Goal: Task Accomplishment & Management: Complete application form

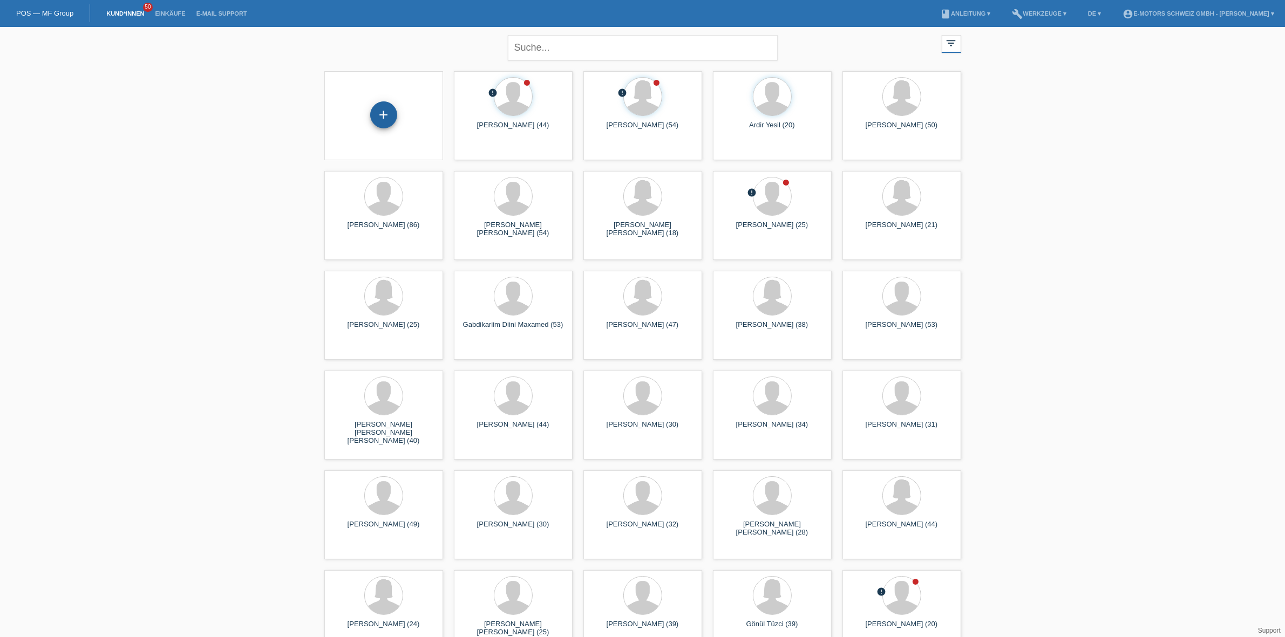
click at [384, 127] on div "+" at bounding box center [383, 114] width 27 height 27
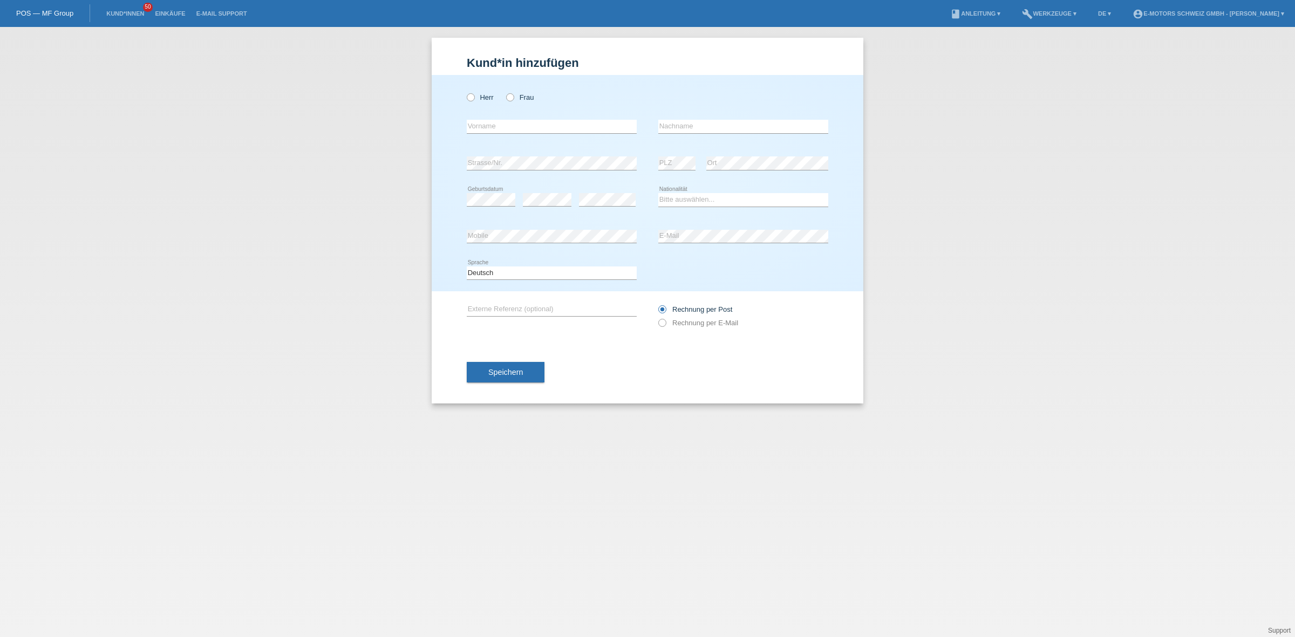
click at [467, 101] on div "Herr Frau" at bounding box center [552, 97] width 170 height 22
click at [479, 98] on label "Herr" at bounding box center [480, 97] width 27 height 8
click at [474, 98] on input "Herr" at bounding box center [470, 96] width 7 height 7
radio input "true"
click at [489, 169] on div "error Strasse/Nr." at bounding box center [552, 163] width 170 height 14
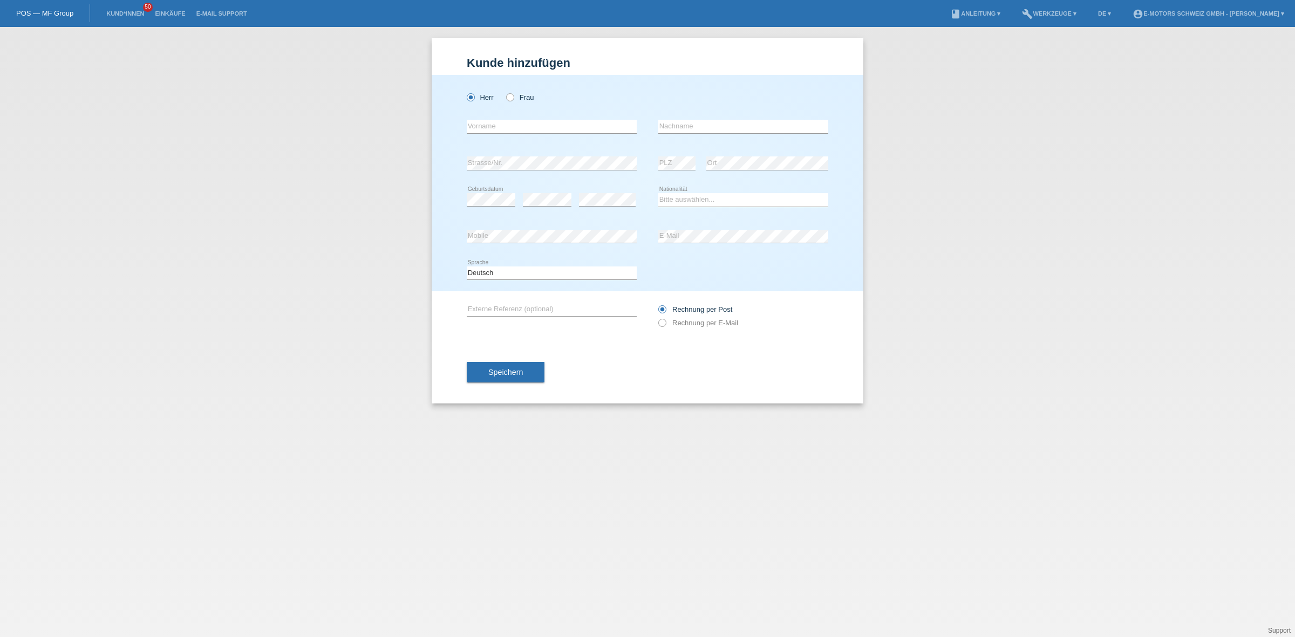
click at [972, 259] on div "Kund*in hinzufügen Kunde hinzufügen Kundin hinzufügen Herr Frau error Vorname e…" at bounding box center [647, 332] width 1295 height 610
click at [716, 243] on icon at bounding box center [743, 243] width 170 height 1
click at [626, 236] on div "error Mobile error E-Mail" at bounding box center [648, 237] width 362 height 37
drag, startPoint x: 755, startPoint y: 210, endPoint x: 754, endPoint y: 195, distance: 15.7
click at [755, 209] on div "Bitte auswählen... Schweiz Deutschland Liechtenstein Österreich ------------ Af…" at bounding box center [743, 200] width 170 height 37
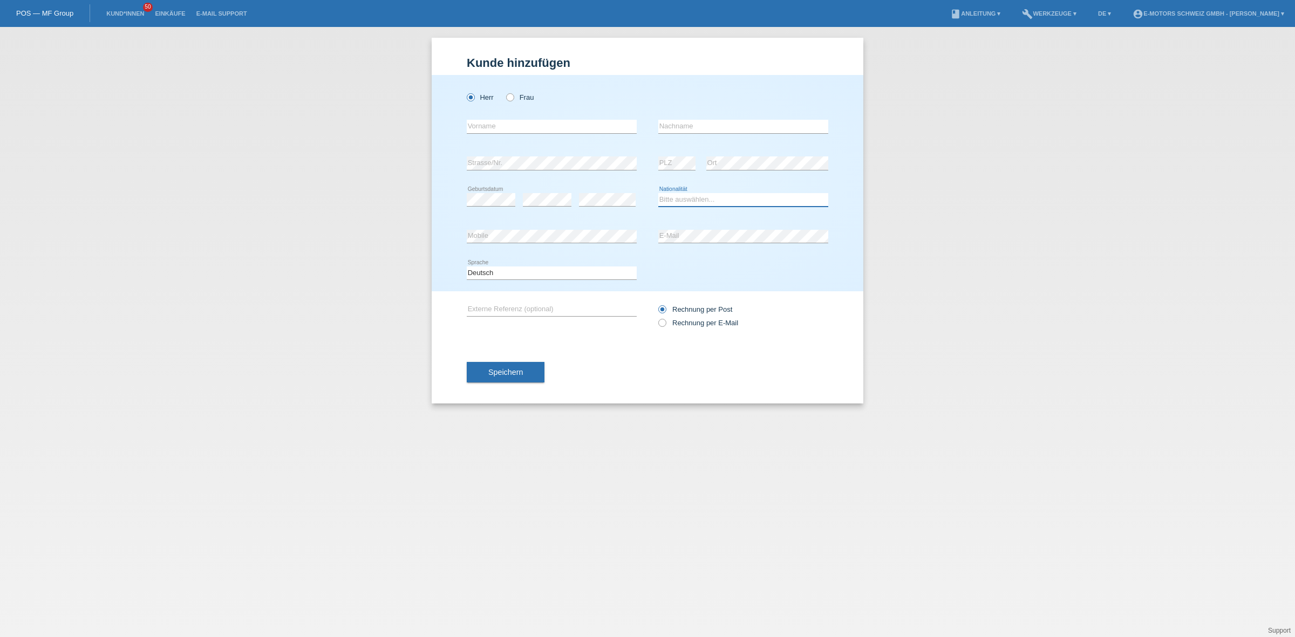
drag, startPoint x: 754, startPoint y: 195, endPoint x: 755, endPoint y: 204, distance: 9.2
click at [754, 195] on select "Bitte auswählen... Schweiz Deutschland Liechtenstein Österreich ------------ Af…" at bounding box center [743, 199] width 170 height 13
select select "CH"
click at [658, 193] on select "Bitte auswählen... Schweiz Deutschland Liechtenstein Österreich ------------ Af…" at bounding box center [743, 199] width 170 height 13
click at [610, 192] on div "error" at bounding box center [607, 200] width 57 height 37
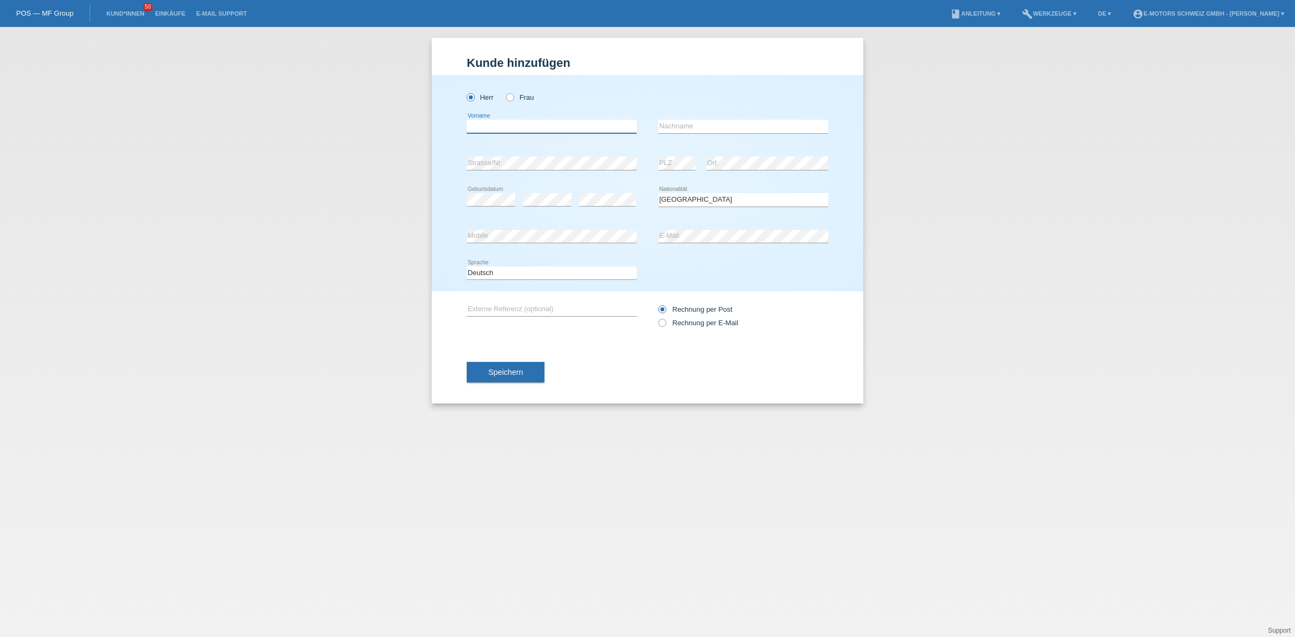
click at [538, 120] on input "text" at bounding box center [552, 126] width 170 height 13
type input "Valson"
type input "Perteshi"
click at [518, 375] on button "Speichern" at bounding box center [506, 372] width 78 height 21
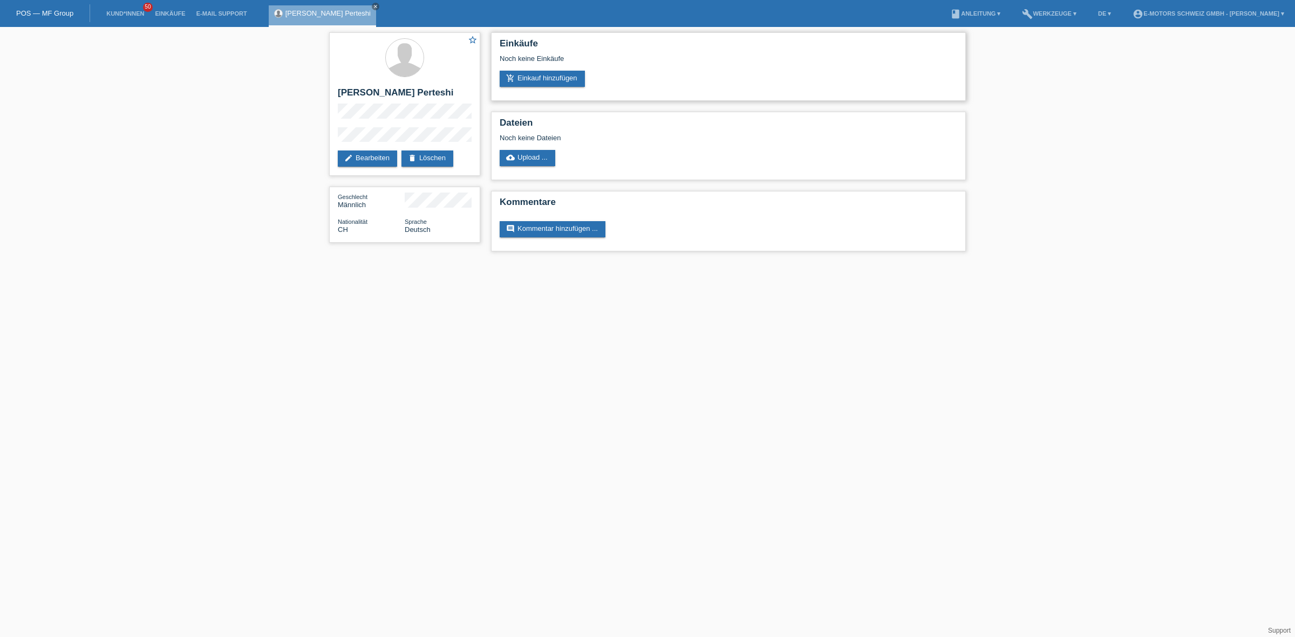
click at [524, 68] on div "Noch keine Einkäufe" at bounding box center [729, 63] width 458 height 16
click at [525, 76] on link "add_shopping_cart Einkauf hinzufügen" at bounding box center [542, 79] width 85 height 16
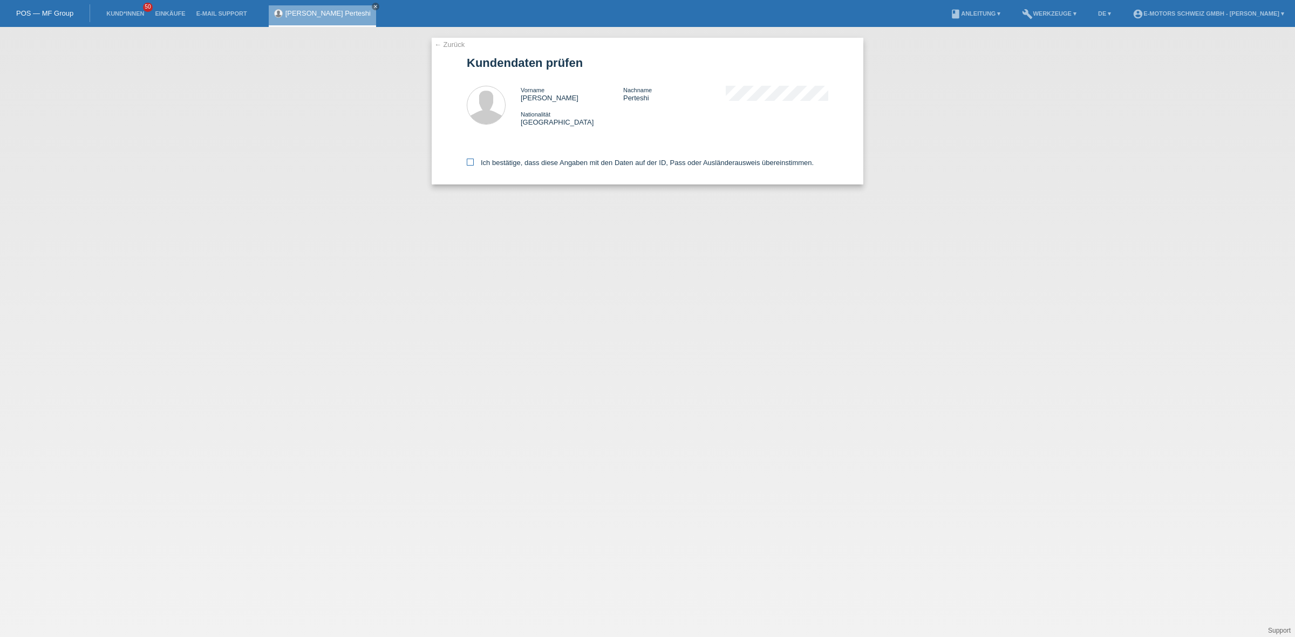
click at [540, 163] on label "Ich bestätige, dass diese Angaben mit den Daten auf der ID, Pass oder Ausländer…" at bounding box center [640, 163] width 347 height 8
click at [474, 163] on input "Ich bestätige, dass diese Angaben mit den Daten auf der ID, Pass oder Ausländer…" at bounding box center [470, 162] width 7 height 7
checkbox input "true"
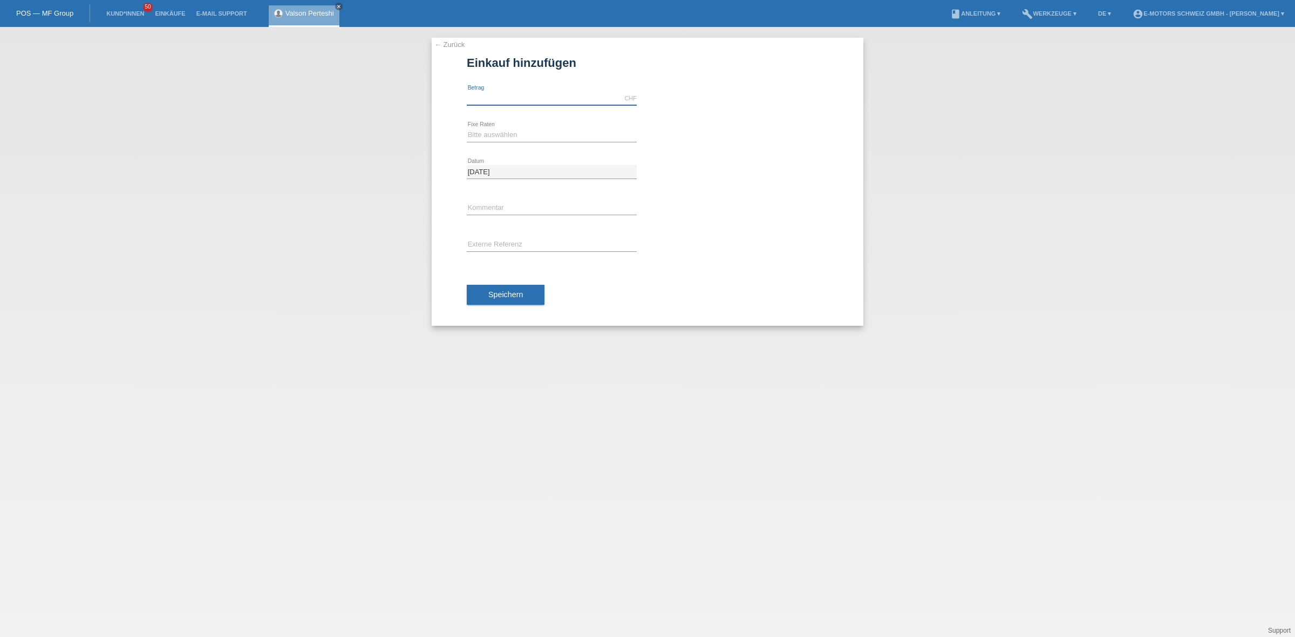
drag, startPoint x: 512, startPoint y: 97, endPoint x: 529, endPoint y: 113, distance: 23.7
click at [512, 97] on input "text" at bounding box center [552, 98] width 170 height 13
type input "3790.00"
click at [494, 134] on select "Bitte auswählen 12 Raten 24 Raten 36 Raten 48 Raten" at bounding box center [552, 134] width 170 height 13
select select "214"
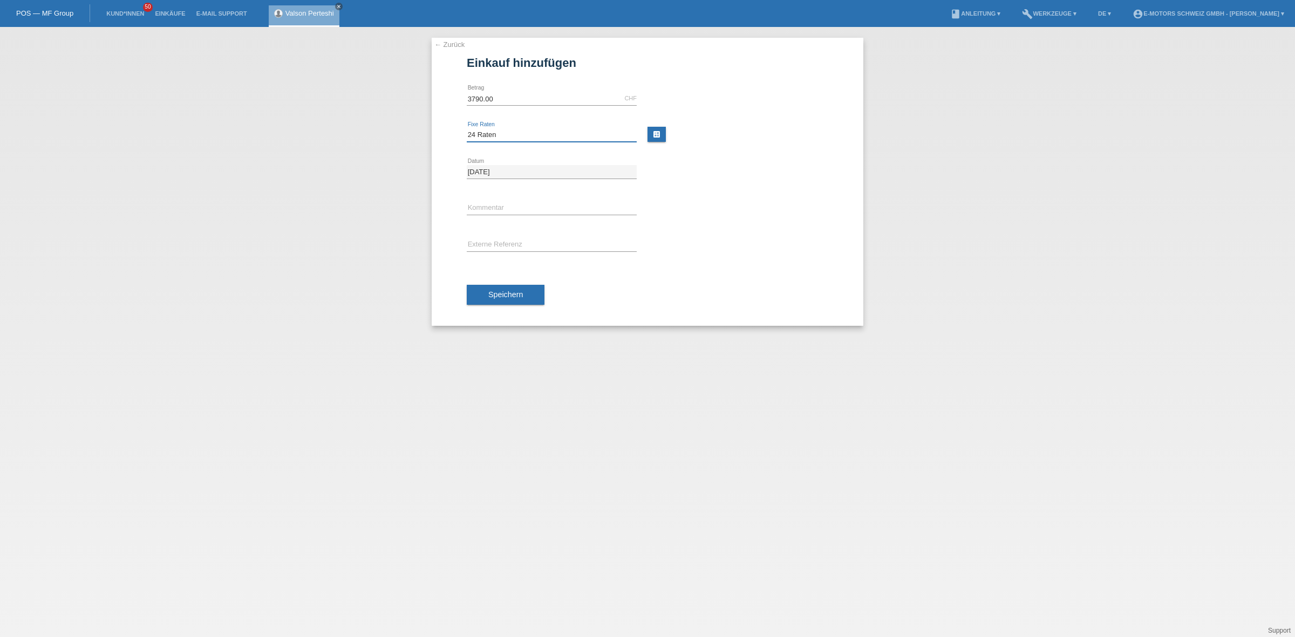
click at [467, 128] on select "Bitte auswählen 12 Raten 24 Raten 36 Raten 48 Raten" at bounding box center [552, 134] width 170 height 13
click at [497, 210] on input "text" at bounding box center [552, 208] width 170 height 13
type input "KENAN"
click at [535, 299] on button "Speichern" at bounding box center [506, 295] width 78 height 21
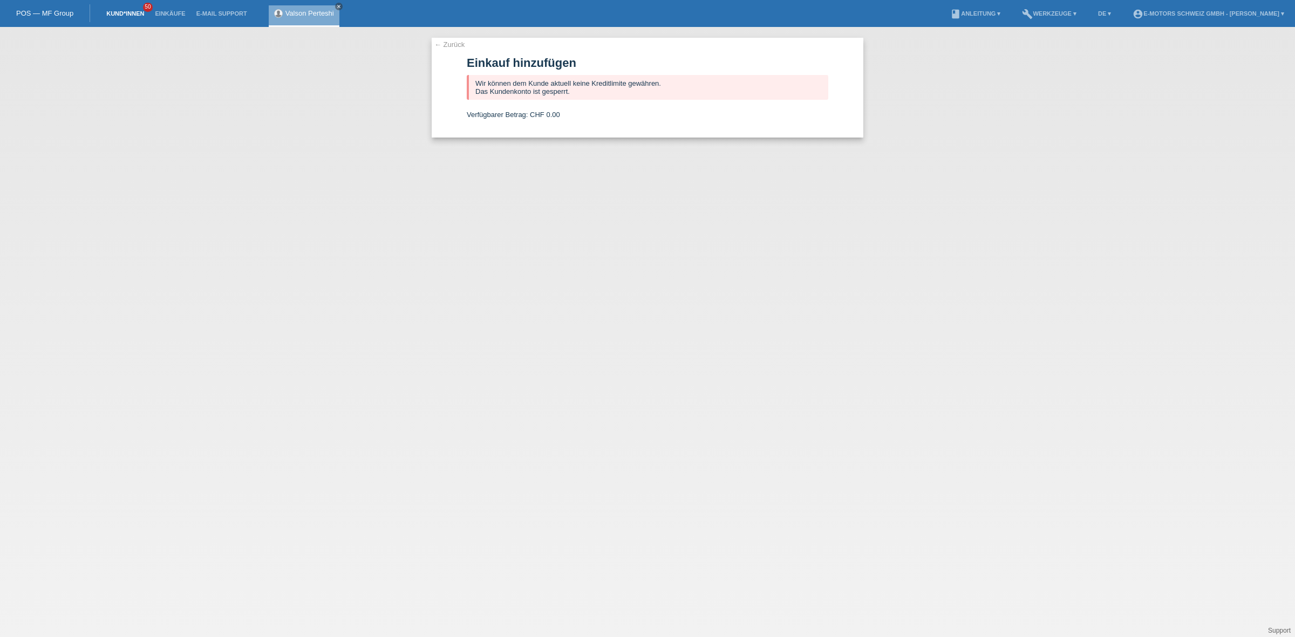
click at [135, 11] on link "Kund*innen" at bounding box center [125, 13] width 49 height 6
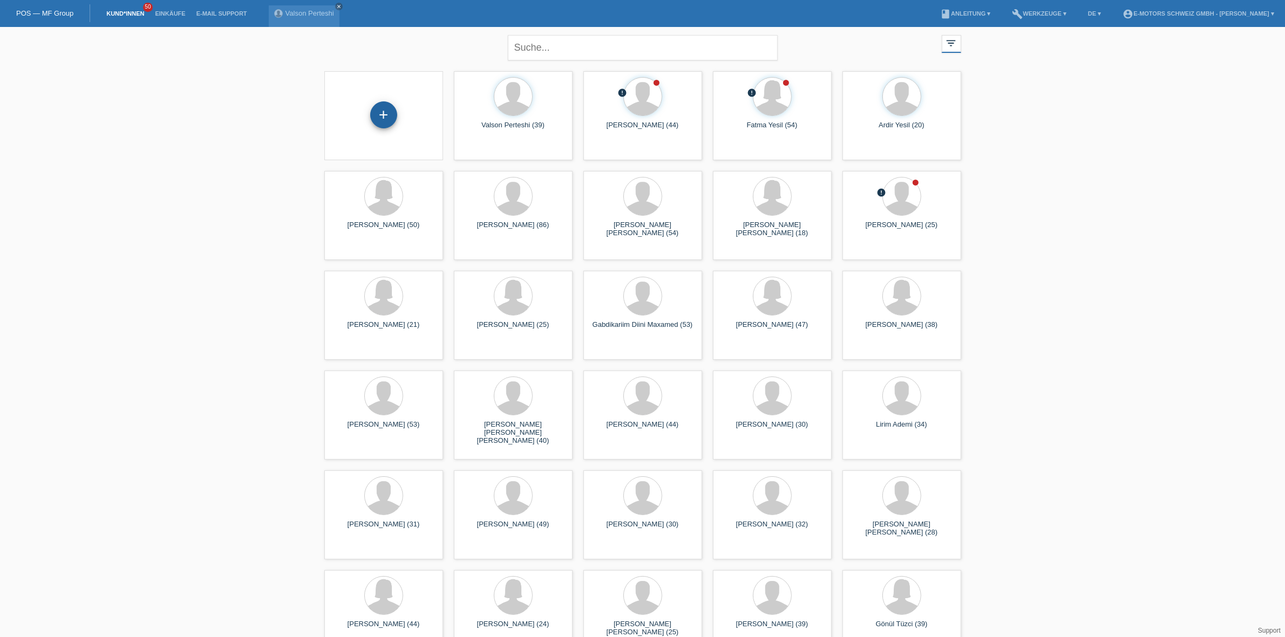
click at [380, 111] on div "+" at bounding box center [383, 114] width 27 height 27
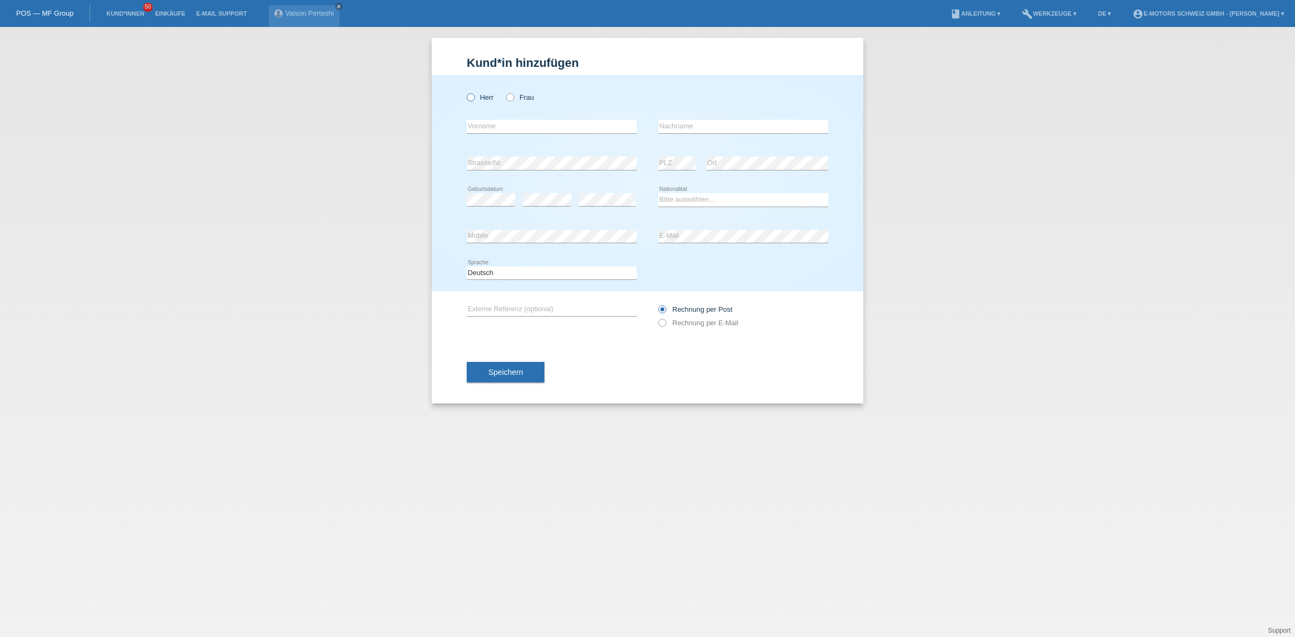
click at [465, 92] on icon at bounding box center [465, 92] width 0 height 0
click at [473, 94] on input "Herr" at bounding box center [470, 96] width 7 height 7
radio input "true"
click at [684, 201] on select "Bitte auswählen... Schweiz Deutschland Liechtenstein Österreich ------------ Af…" at bounding box center [743, 199] width 170 height 13
select select "ES"
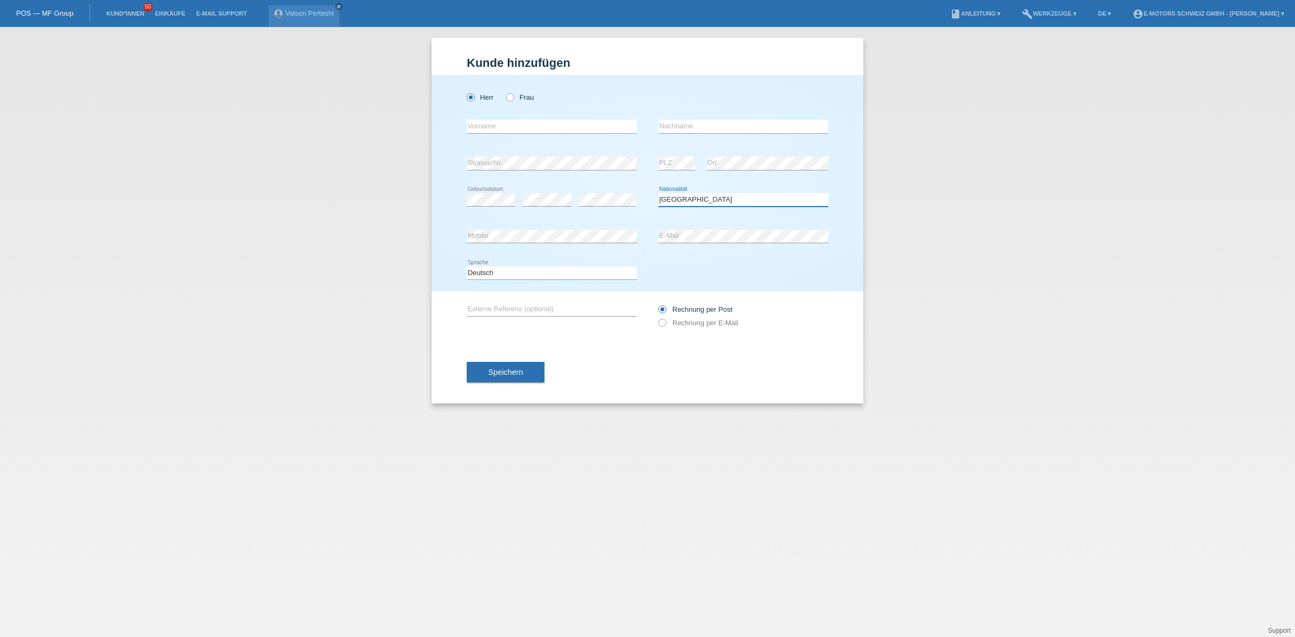
click at [658, 193] on select "Bitte auswählen... Schweiz Deutschland Liechtenstein Österreich ------------ Af…" at bounding box center [743, 199] width 170 height 13
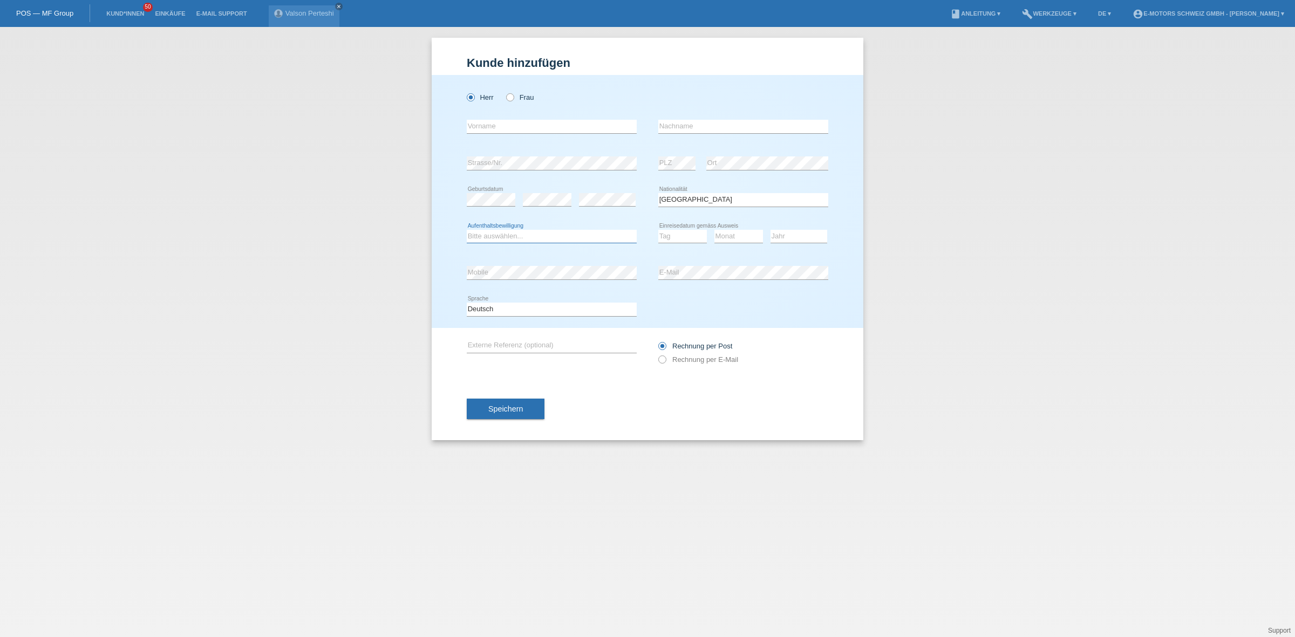
click at [523, 238] on select "Bitte auswählen... C B B - Flüchtlingsstatus Andere" at bounding box center [552, 236] width 170 height 13
select select "B"
click at [467, 230] on select "Bitte auswählen... C B B - Flüchtlingsstatus Andere" at bounding box center [552, 236] width 170 height 13
click at [604, 190] on div "error" at bounding box center [607, 200] width 57 height 37
click at [667, 235] on select "Tag 01 02 03 04 05 06 07 08 09 10 11" at bounding box center [682, 236] width 49 height 13
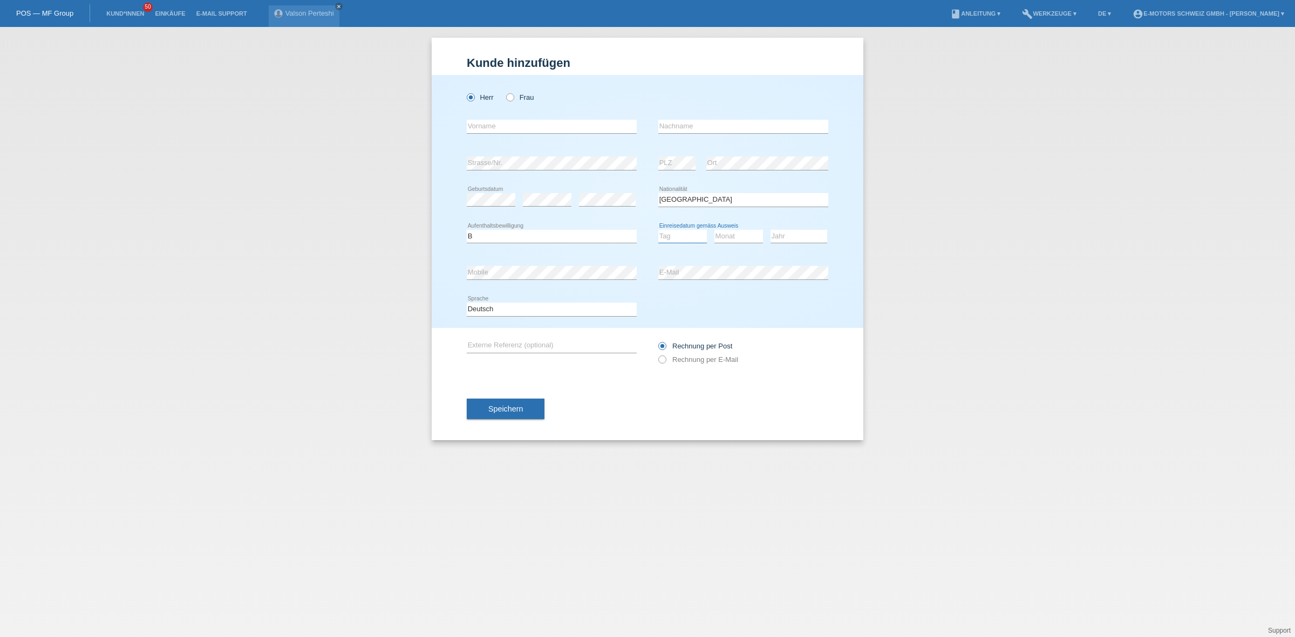
select select "13"
click at [658, 230] on select "Tag 01 02 03 04 05 06 07 08 09 10 11" at bounding box center [682, 236] width 49 height 13
click at [740, 235] on select "Monat 01 02 03 04 05 06 07 08 09 10 11" at bounding box center [738, 236] width 49 height 13
select select "07"
click at [714, 230] on select "Monat 01 02 03 04 05 06 07 08 09 10 11" at bounding box center [738, 236] width 49 height 13
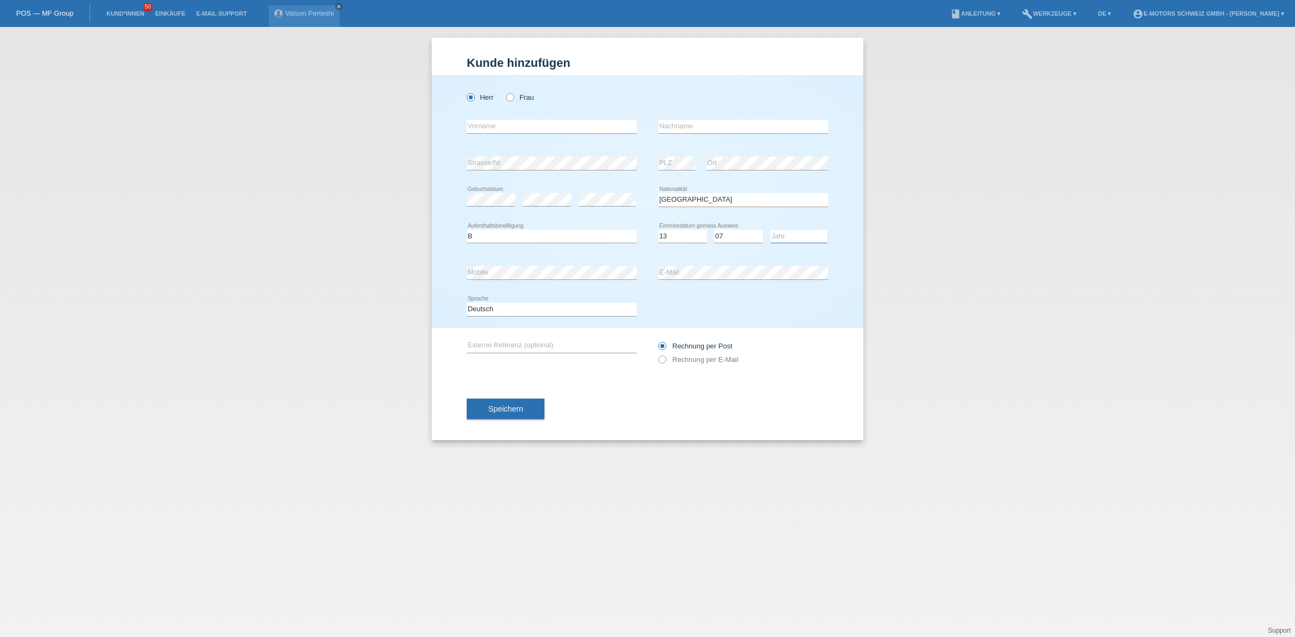
click at [791, 236] on select "Jahr 2025 2024 2023 2022 2021 2020 2019 2018 2017 2016 2015 2014 2013 2012 2011…" at bounding box center [799, 236] width 57 height 13
select select "2022"
click at [771, 230] on select "Jahr 2025 2024 2023 2022 2021 2020 2019 2018 2017 2016 2015 2014 2013 2012 2011…" at bounding box center [799, 236] width 57 height 13
click at [700, 280] on icon at bounding box center [743, 280] width 170 height 1
click at [639, 274] on div "error Mobile error E-Mail" at bounding box center [648, 273] width 362 height 37
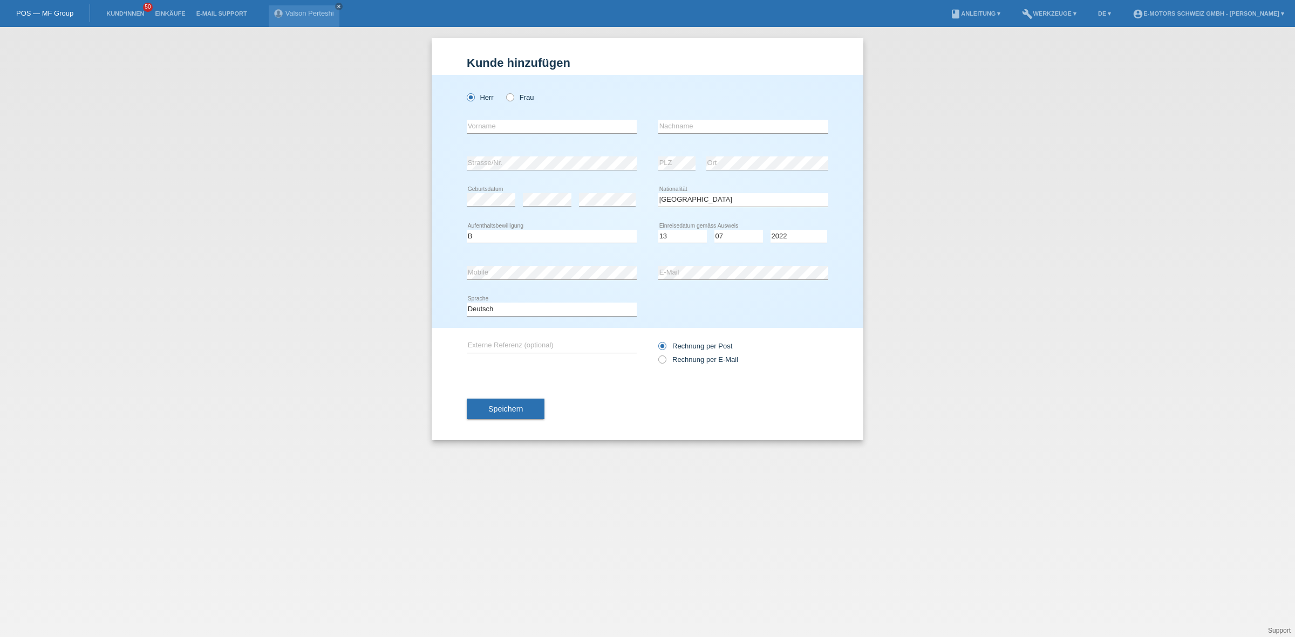
click at [516, 154] on div "error Strasse/Nr." at bounding box center [552, 163] width 170 height 37
click at [508, 125] on input "text" at bounding box center [552, 126] width 170 height 13
paste input "Diego felipe"
drag, startPoint x: 488, startPoint y: 125, endPoint x: 496, endPoint y: 131, distance: 9.7
click at [496, 131] on input "Diego felipe" at bounding box center [552, 126] width 170 height 13
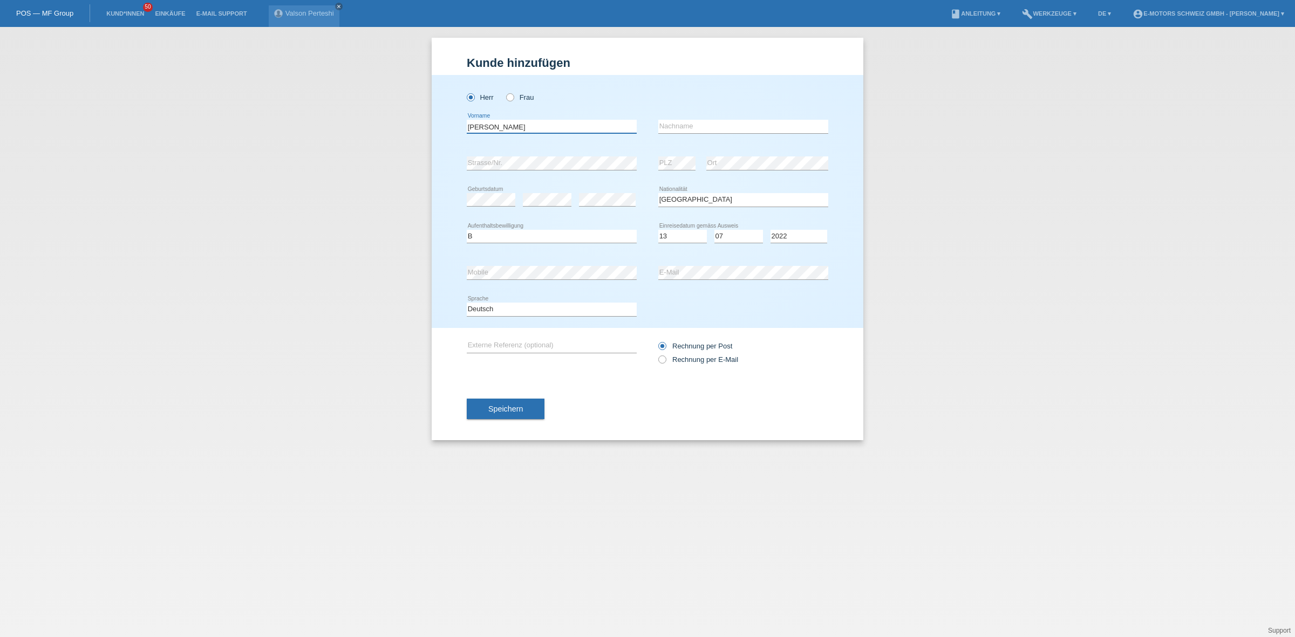
click at [489, 125] on input "Diego felipe" at bounding box center [552, 126] width 170 height 13
type input "Diego Felipe"
click at [697, 124] on input "text" at bounding box center [743, 126] width 170 height 13
paste input "Orozco Hinestroza"
type input "Orozco Hinestroza"
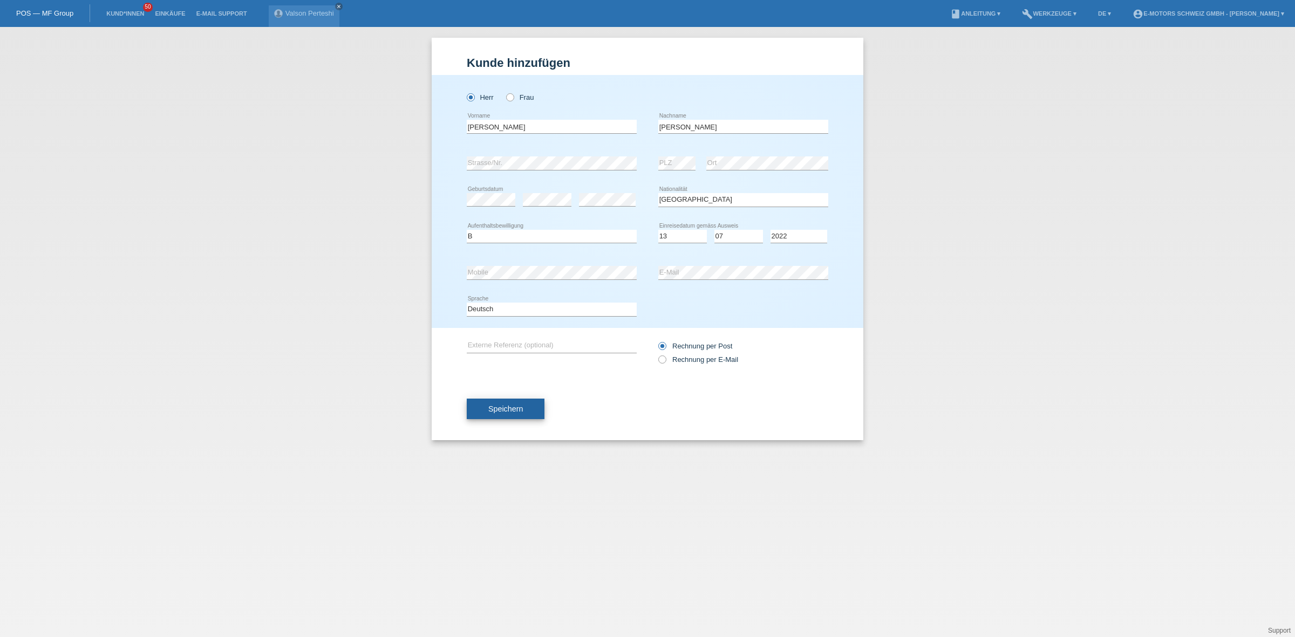
click at [522, 405] on span "Speichern" at bounding box center [505, 409] width 35 height 9
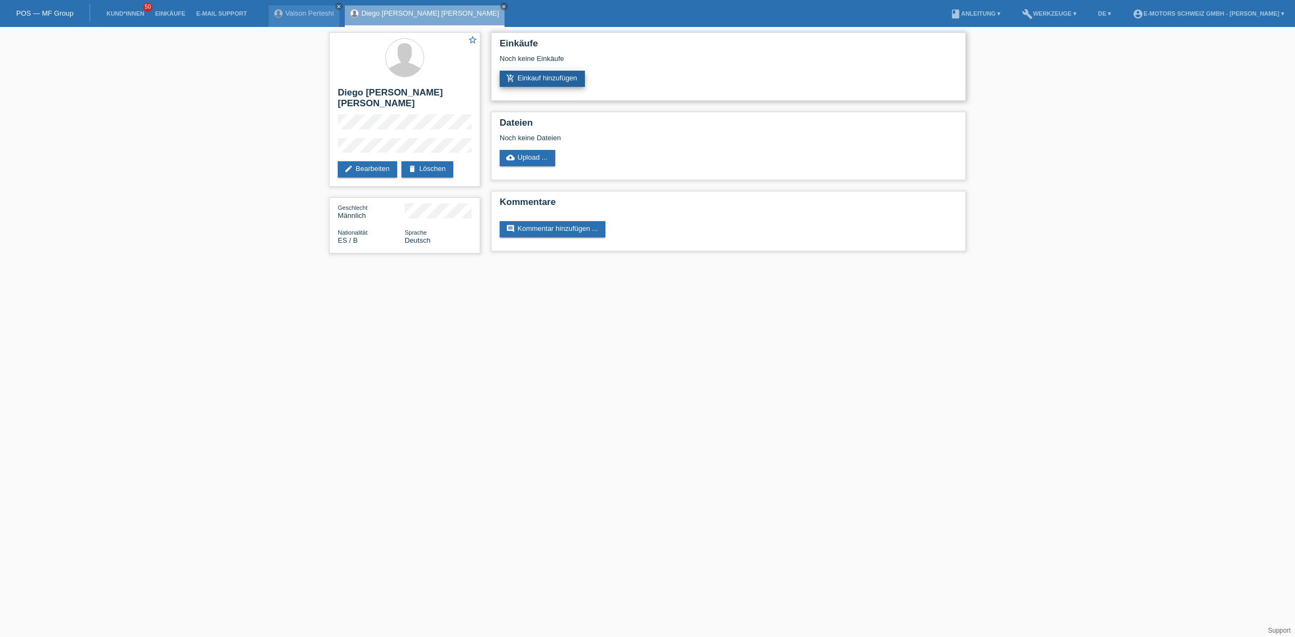
click at [510, 79] on icon "add_shopping_cart" at bounding box center [510, 78] width 9 height 9
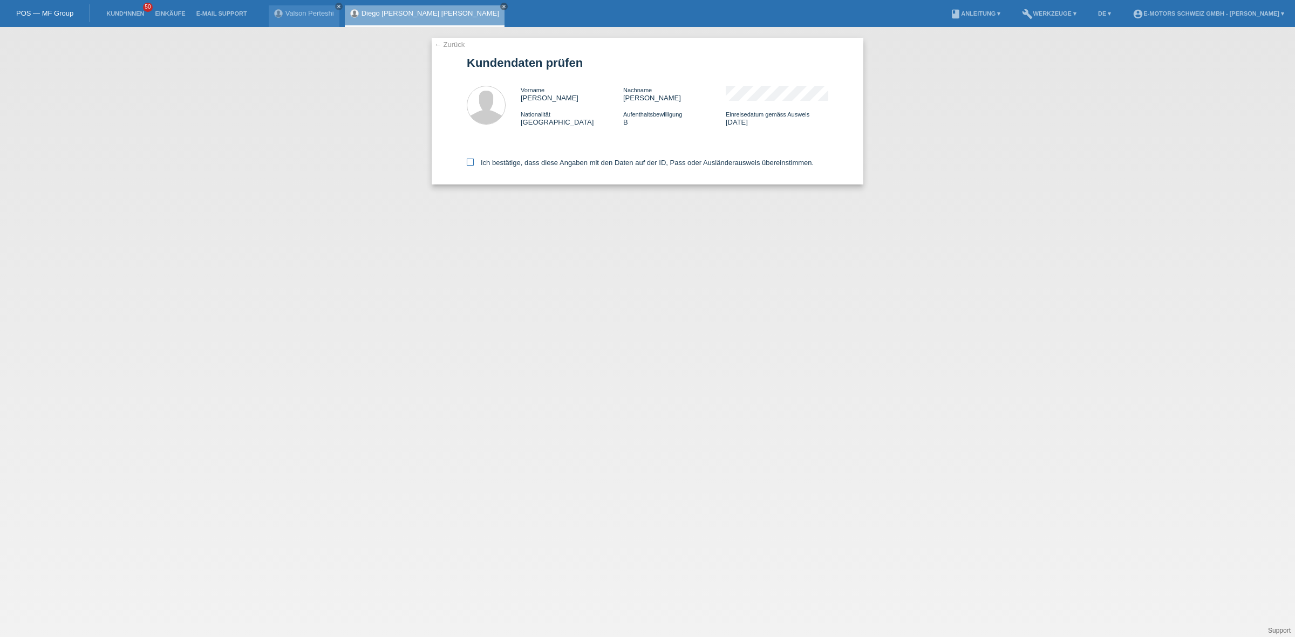
click at [529, 164] on label "Ich bestätige, dass diese Angaben mit den Daten auf der ID, Pass oder Ausländer…" at bounding box center [640, 163] width 347 height 8
click at [474, 164] on input "Ich bestätige, dass diese Angaben mit den Daten auf der ID, Pass oder Ausländer…" at bounding box center [470, 162] width 7 height 7
checkbox input "true"
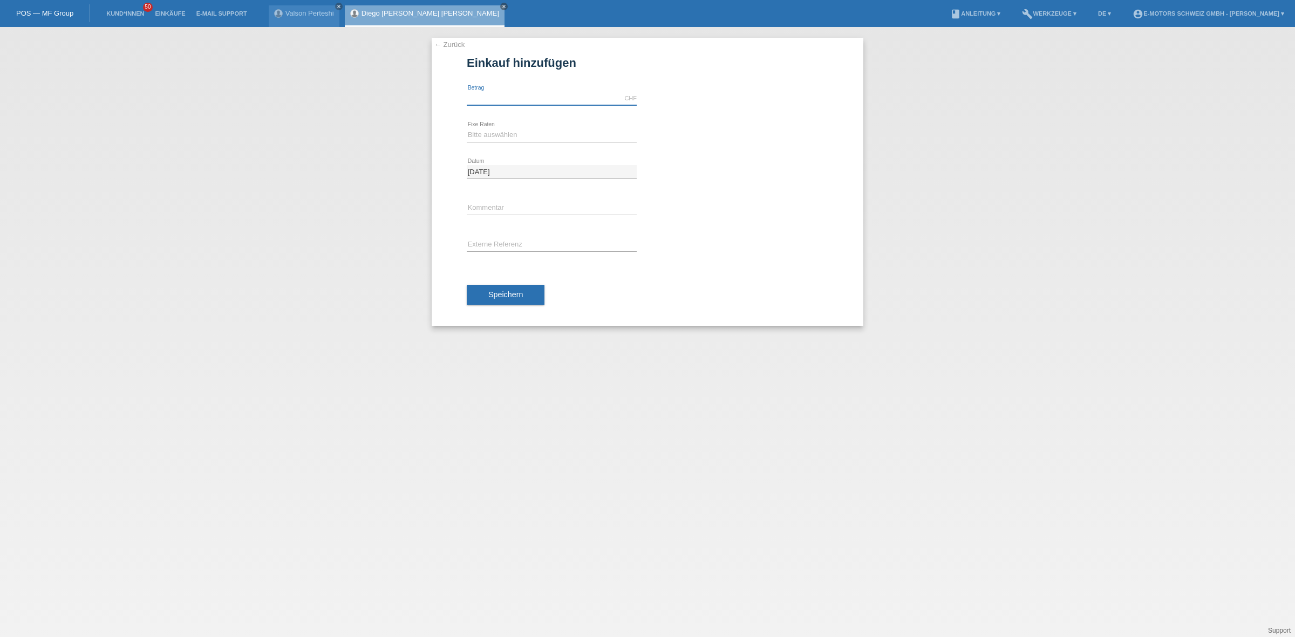
drag, startPoint x: 0, startPoint y: 0, endPoint x: 546, endPoint y: 101, distance: 555.4
click at [546, 101] on input "text" at bounding box center [552, 98] width 170 height 13
type input "2890.00"
drag, startPoint x: 506, startPoint y: 128, endPoint x: 505, endPoint y: 135, distance: 7.1
click at [506, 128] on select "Bitte auswählen 12 Raten 24 Raten 36 Raten 48 Raten" at bounding box center [552, 134] width 170 height 13
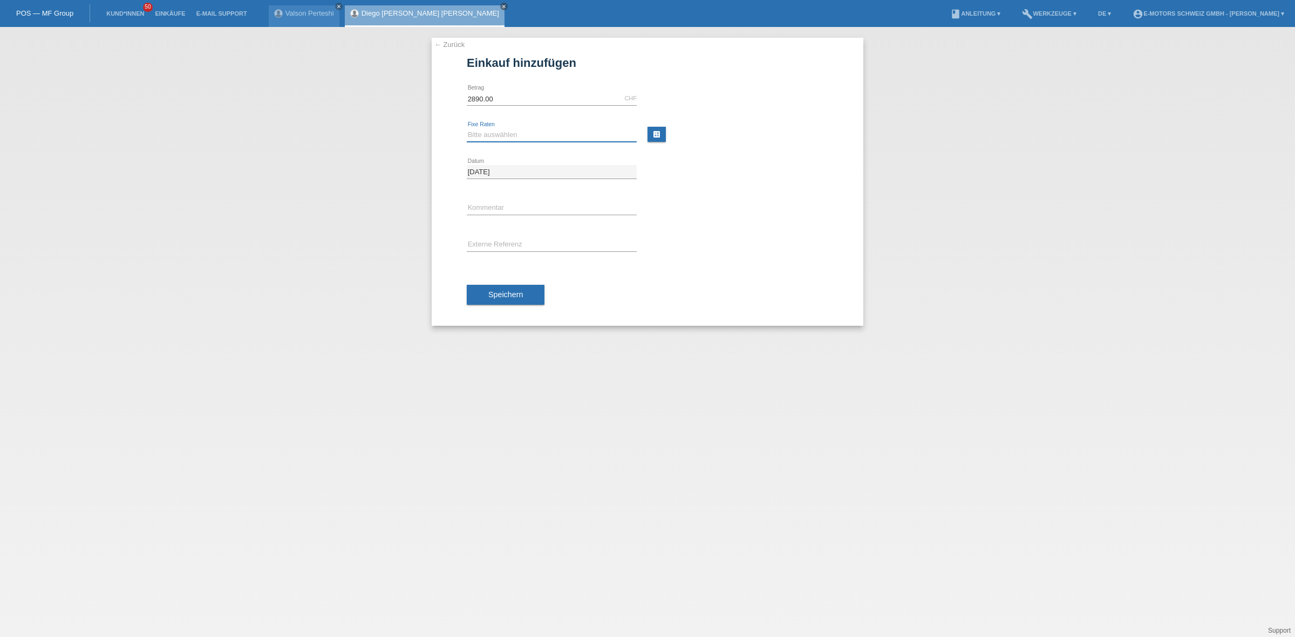
select select "214"
click at [467, 128] on select "Bitte auswählen 12 Raten 24 Raten 36 Raten 48 Raten" at bounding box center [552, 134] width 170 height 13
click at [498, 198] on div "error Kommentar" at bounding box center [552, 208] width 170 height 37
click at [498, 200] on div "error Kommentar" at bounding box center [552, 208] width 170 height 37
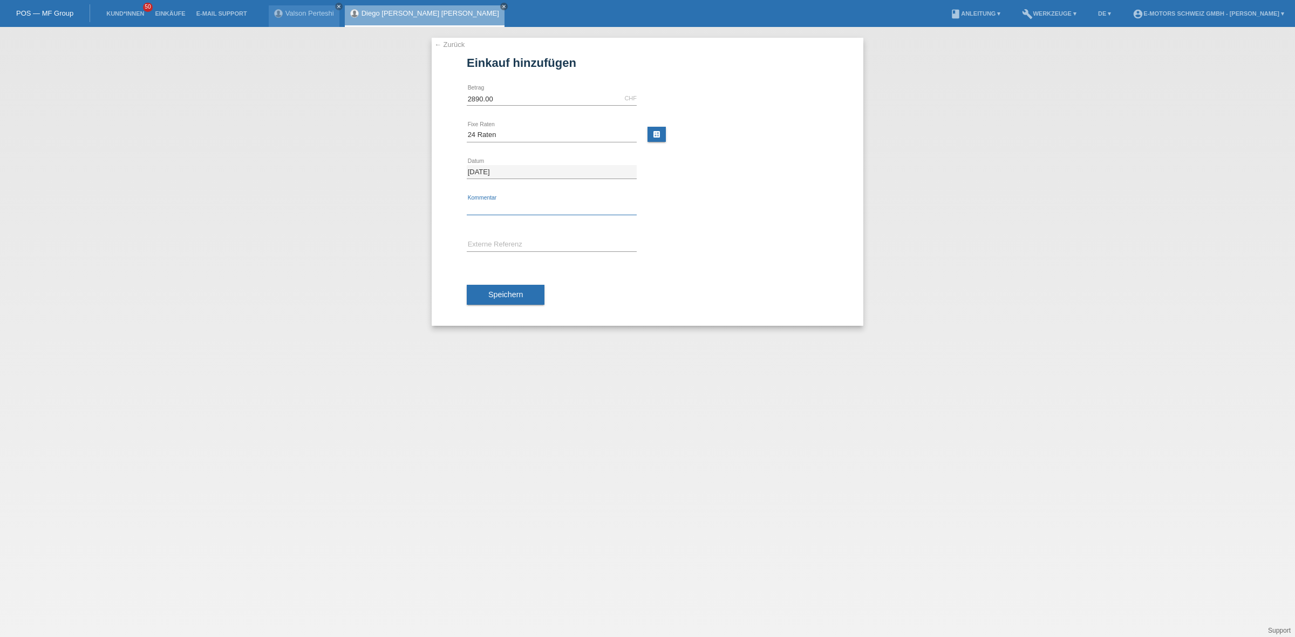
click at [499, 204] on input "text" at bounding box center [552, 208] width 170 height 13
type input "KENAN"
click at [519, 298] on span "Speichern" at bounding box center [505, 294] width 35 height 9
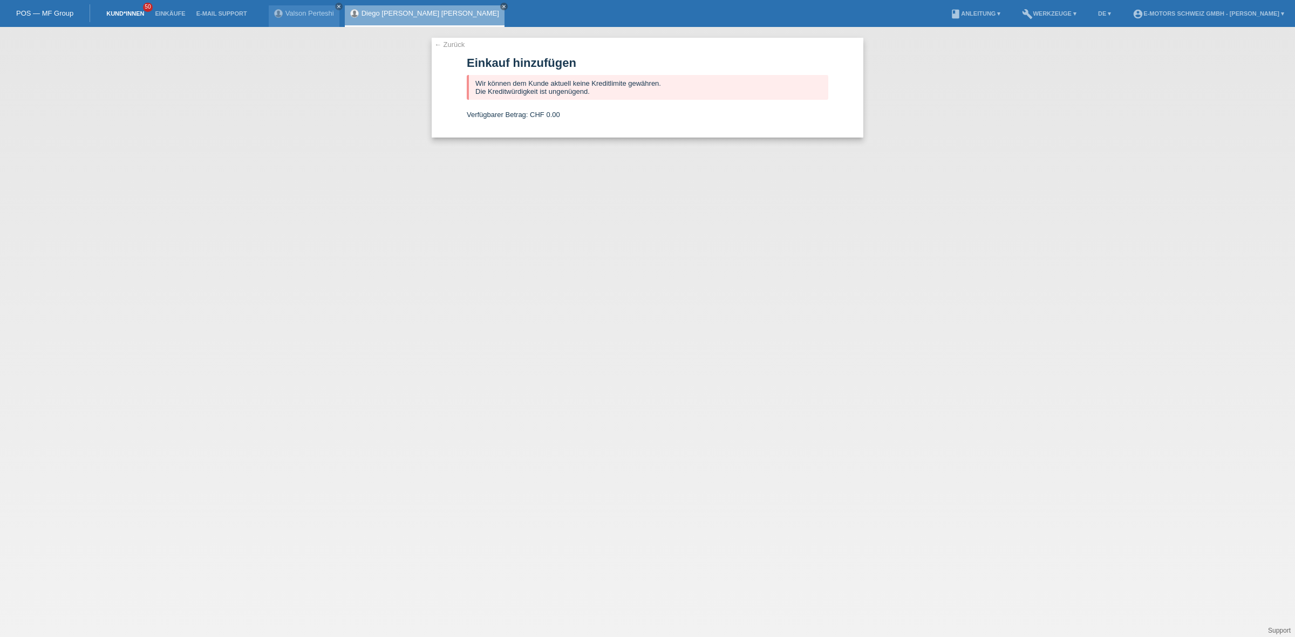
click at [117, 12] on link "Kund*innen" at bounding box center [125, 13] width 49 height 6
